Goal: Information Seeking & Learning: Check status

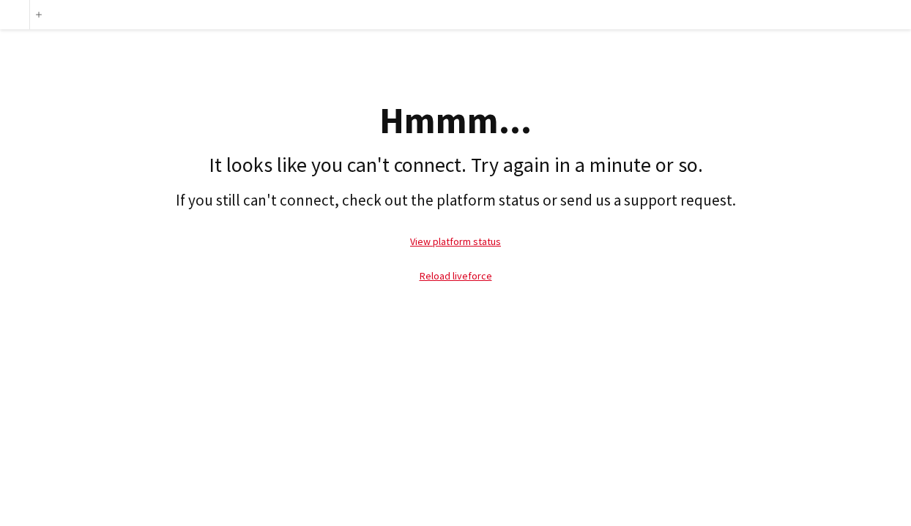
click at [436, 283] on p "Reload liveforce" at bounding box center [455, 276] width 896 height 34
click at [435, 283] on p "Reload liveforce" at bounding box center [455, 276] width 896 height 34
click at [435, 276] on link "Reload liveforce" at bounding box center [456, 275] width 72 height 13
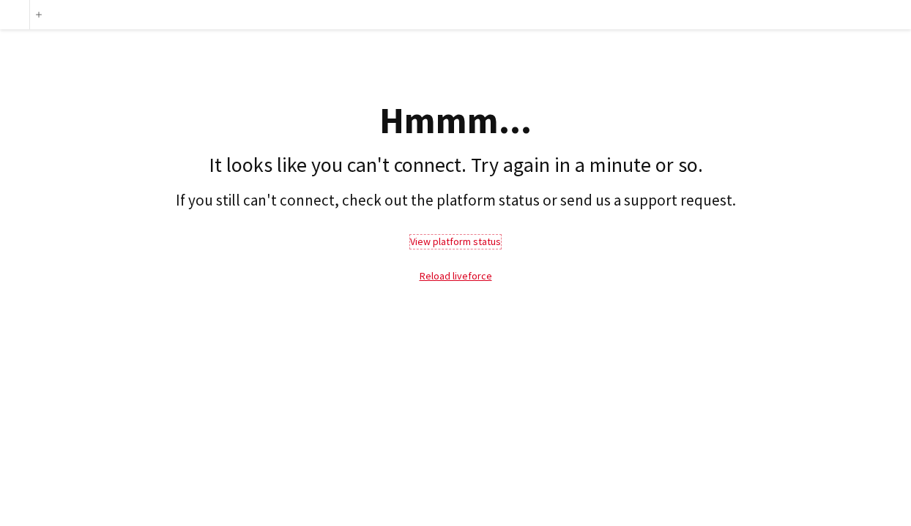
click at [448, 240] on link "View platform status" at bounding box center [455, 241] width 91 height 13
click at [432, 239] on link "View platform status" at bounding box center [455, 241] width 91 height 13
